Goal: Check status: Check status

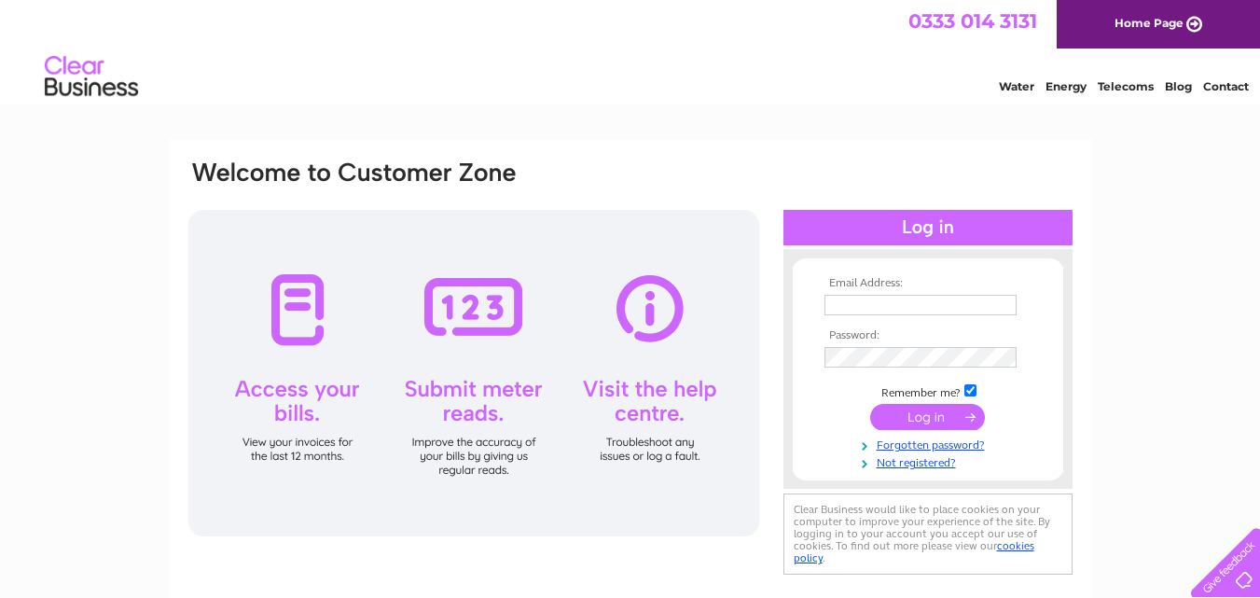
type input "[EMAIL_ADDRESS][DOMAIN_NAME]"
click at [918, 414] on input "submit" at bounding box center [927, 417] width 115 height 26
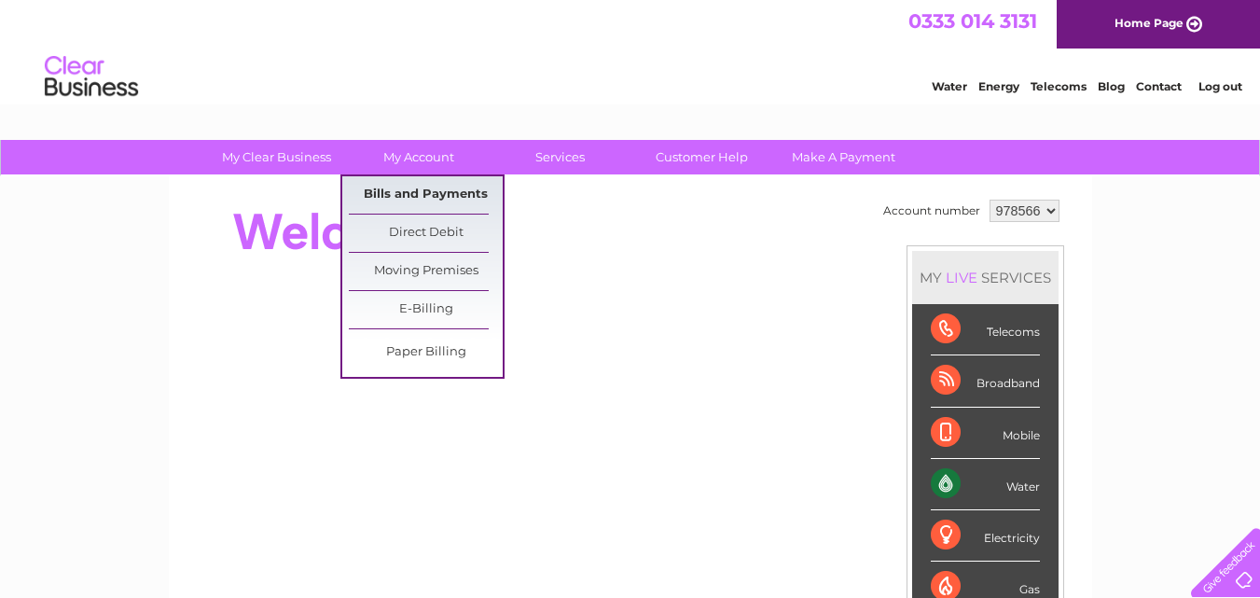
click at [411, 186] on link "Bills and Payments" at bounding box center [426, 194] width 154 height 37
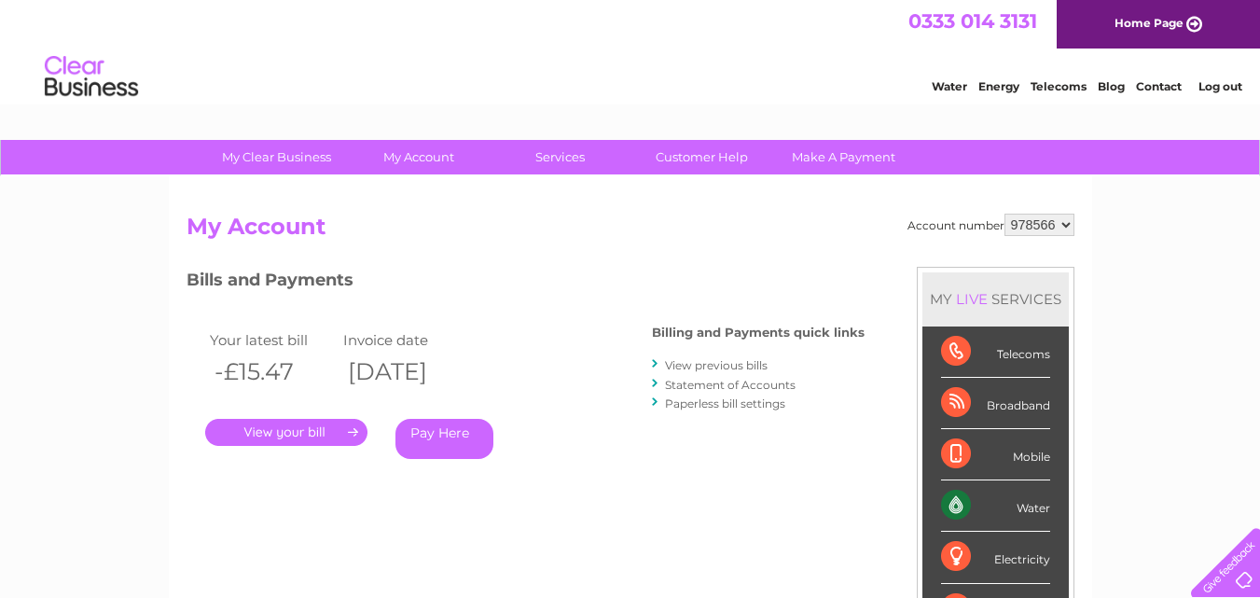
click at [298, 435] on link "." at bounding box center [286, 432] width 162 height 27
